Goal: Task Accomplishment & Management: Use online tool/utility

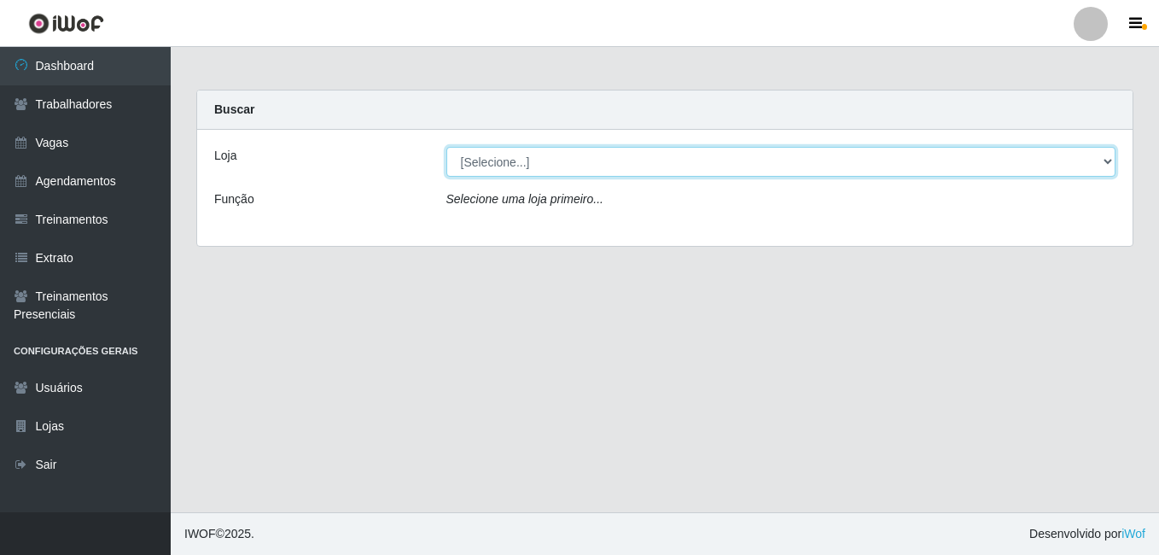
drag, startPoint x: 549, startPoint y: 166, endPoint x: 550, endPoint y: 178, distance: 12.0
click at [549, 166] on select "[Selecione...] BL Importadora" at bounding box center [781, 162] width 670 height 30
select select "259"
click at [446, 147] on select "[Selecione...] BL Importadora" at bounding box center [781, 162] width 670 height 30
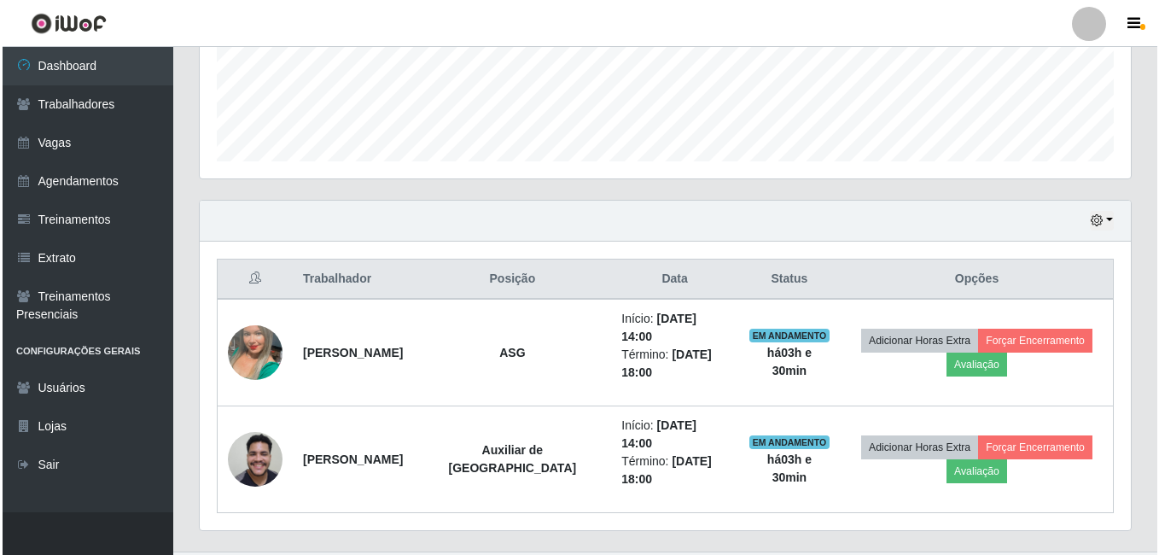
scroll to position [452, 0]
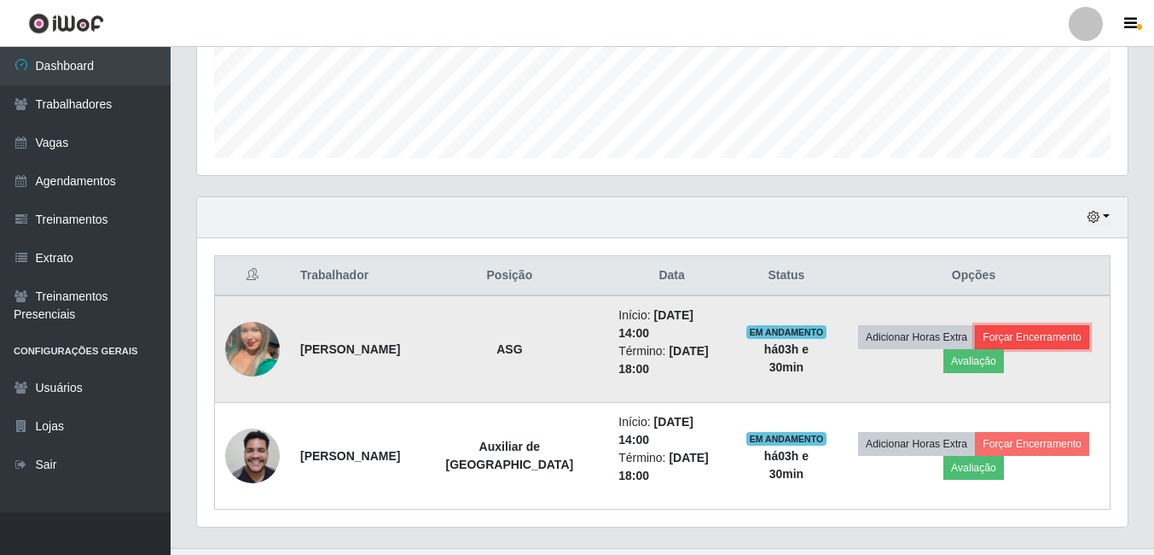
click at [1036, 325] on button "Forçar Encerramento" at bounding box center [1032, 337] width 114 height 24
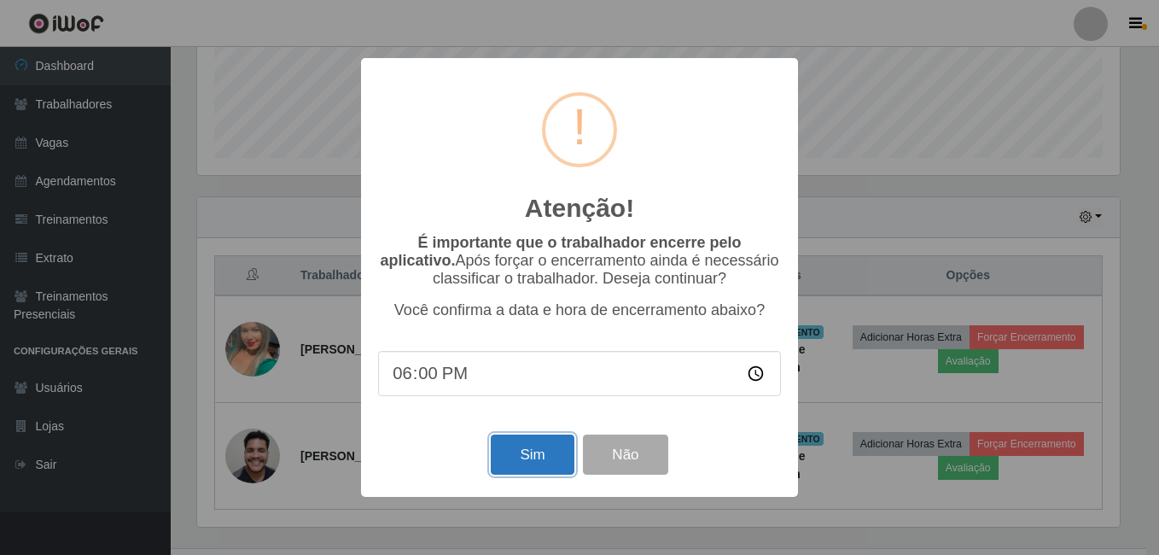
click at [514, 453] on button "Sim" at bounding box center [532, 454] width 83 height 40
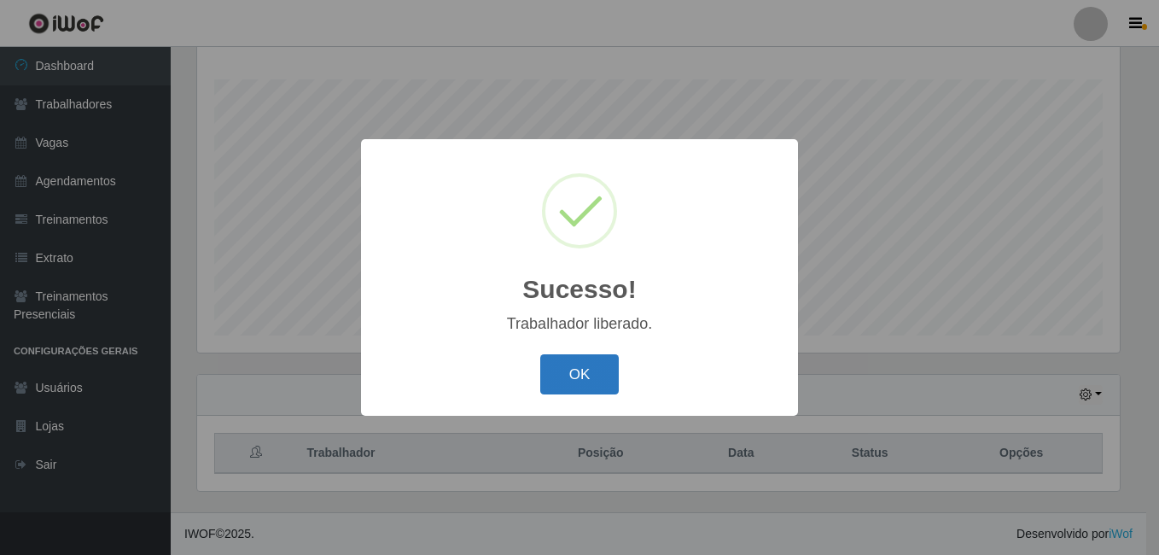
click at [603, 383] on button "OK" at bounding box center [579, 374] width 79 height 40
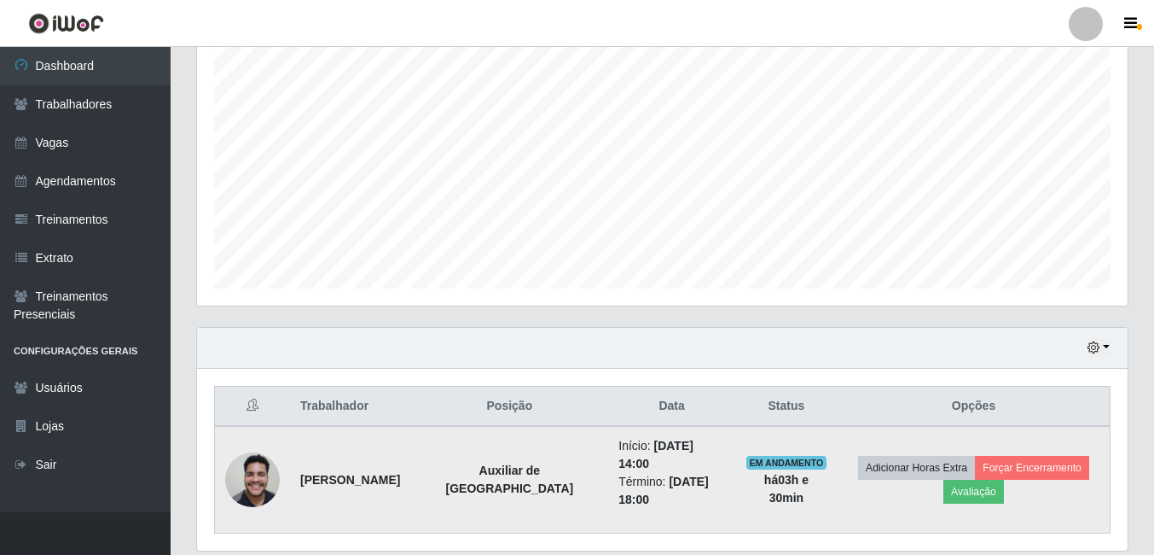
scroll to position [363, 0]
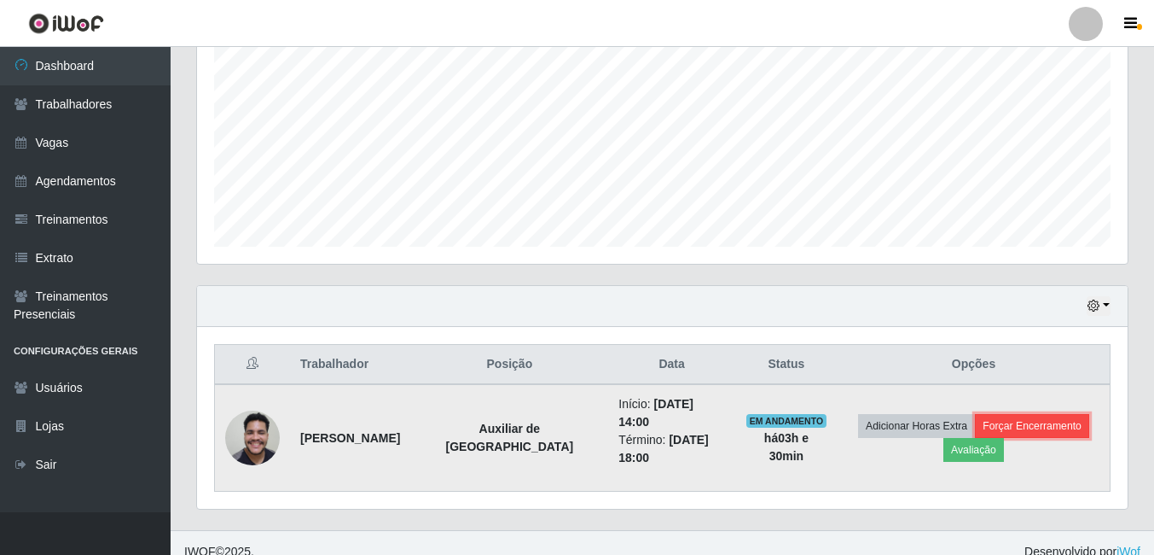
click at [1019, 414] on button "Forçar Encerramento" at bounding box center [1032, 426] width 114 height 24
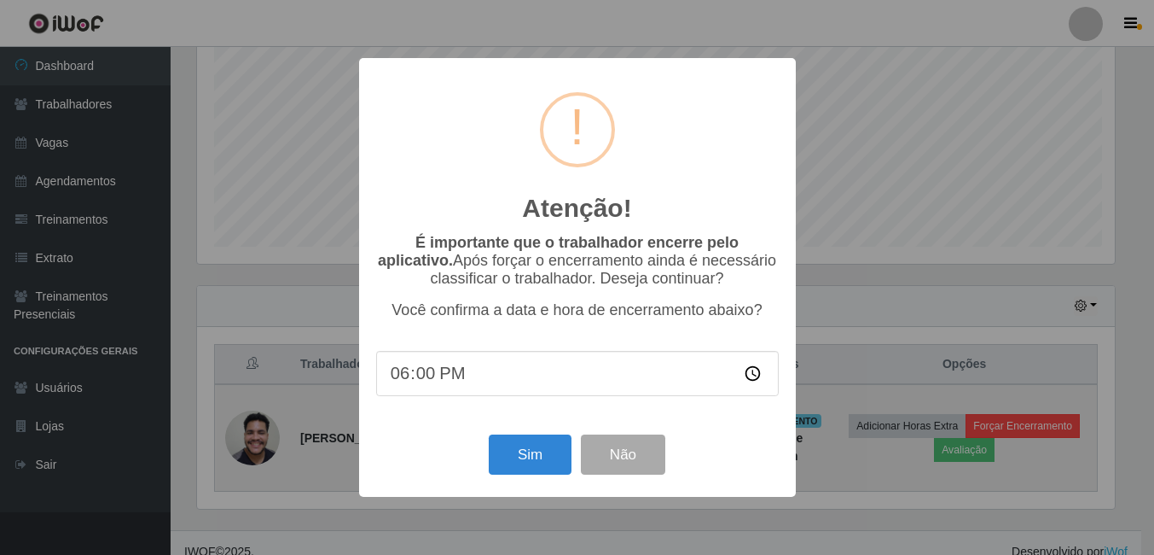
scroll to position [354, 922]
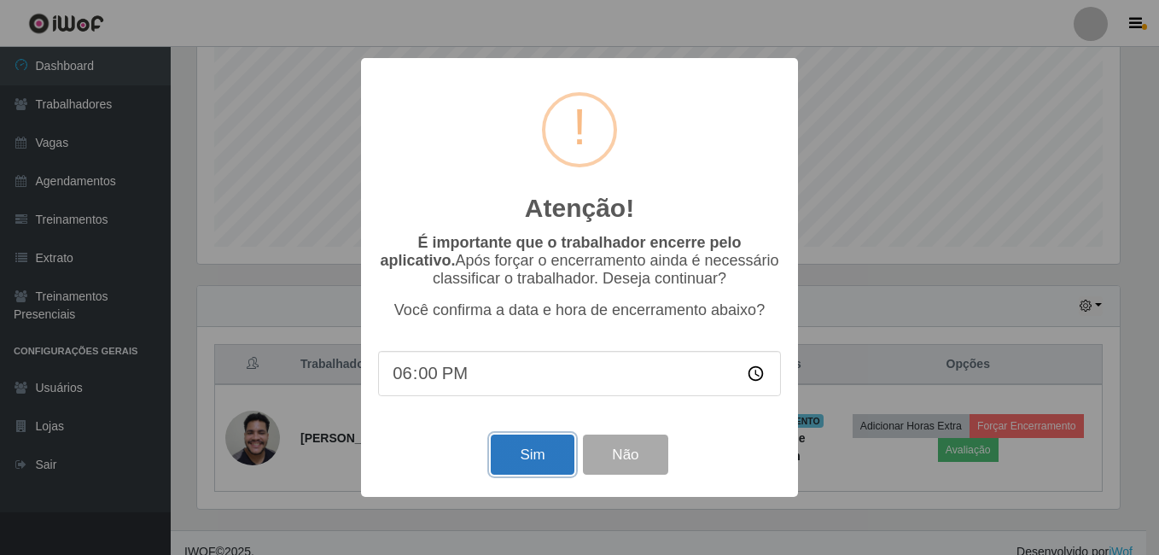
click at [549, 447] on button "Sim" at bounding box center [532, 454] width 83 height 40
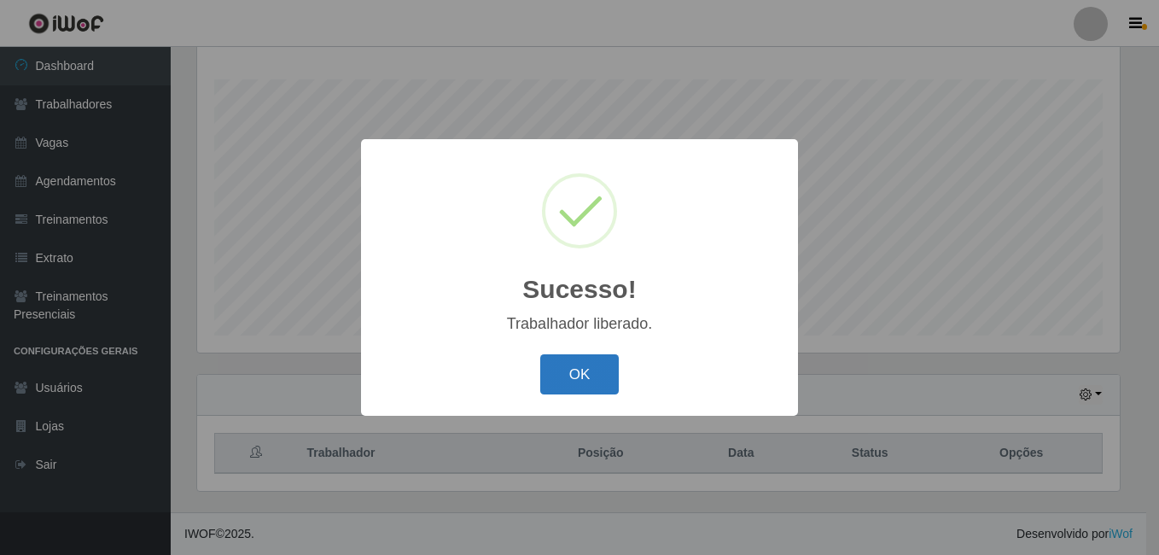
click at [596, 386] on button "OK" at bounding box center [579, 374] width 79 height 40
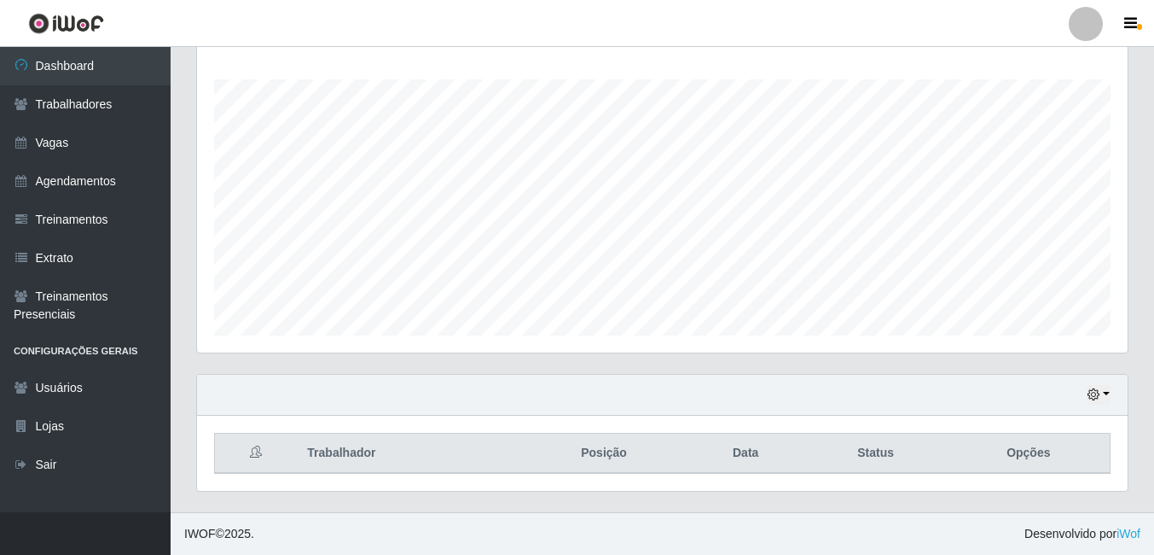
scroll to position [354, 931]
